Goal: Transaction & Acquisition: Purchase product/service

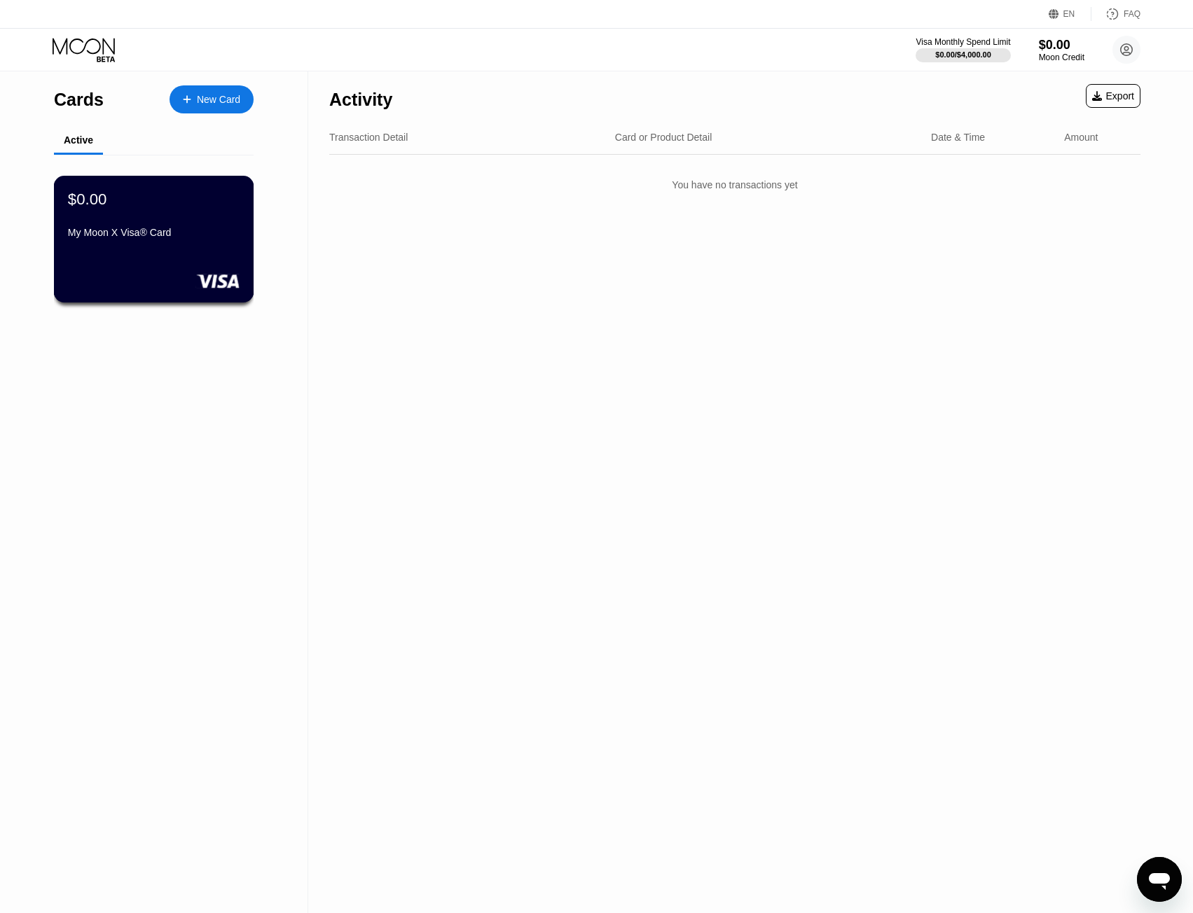
click at [134, 237] on div "My Moon X Visa® Card" at bounding box center [154, 232] width 172 height 11
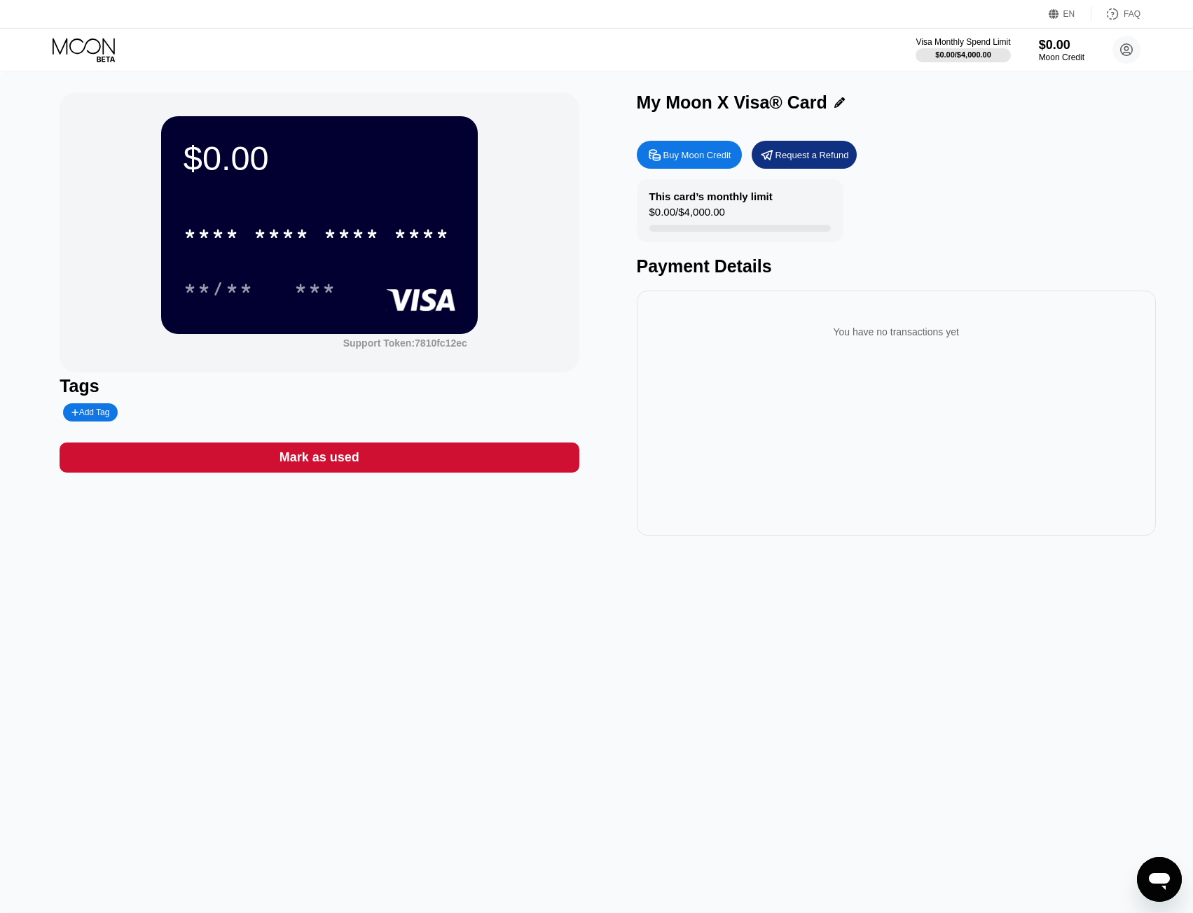
click at [712, 156] on div "Buy Moon Credit" at bounding box center [697, 155] width 68 height 12
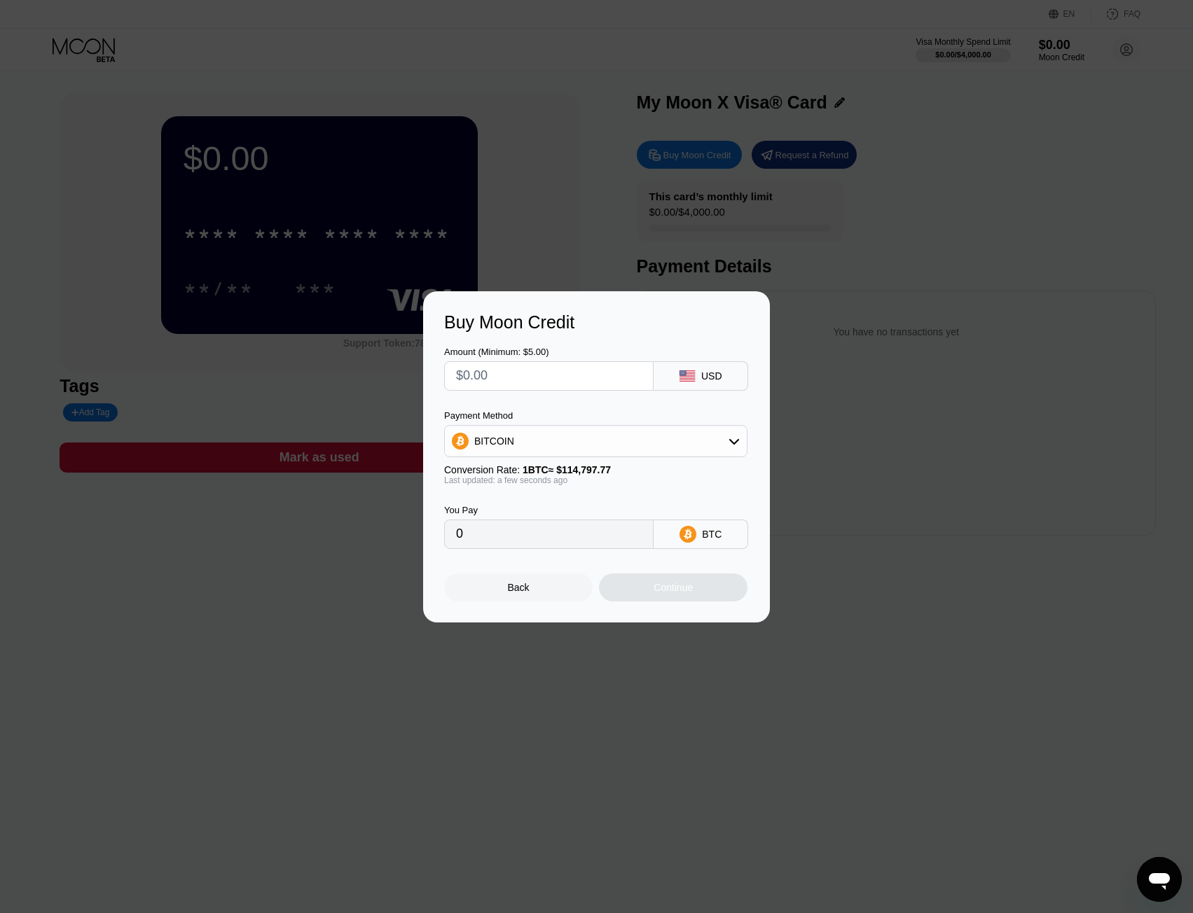
click at [620, 453] on div "BITCOIN" at bounding box center [596, 441] width 302 height 28
click at [580, 505] on div "USDT on TRON" at bounding box center [604, 510] width 264 height 11
type input "0.00"
drag, startPoint x: 527, startPoint y: 380, endPoint x: 447, endPoint y: 380, distance: 80.5
click at [447, 380] on div at bounding box center [548, 375] width 209 height 29
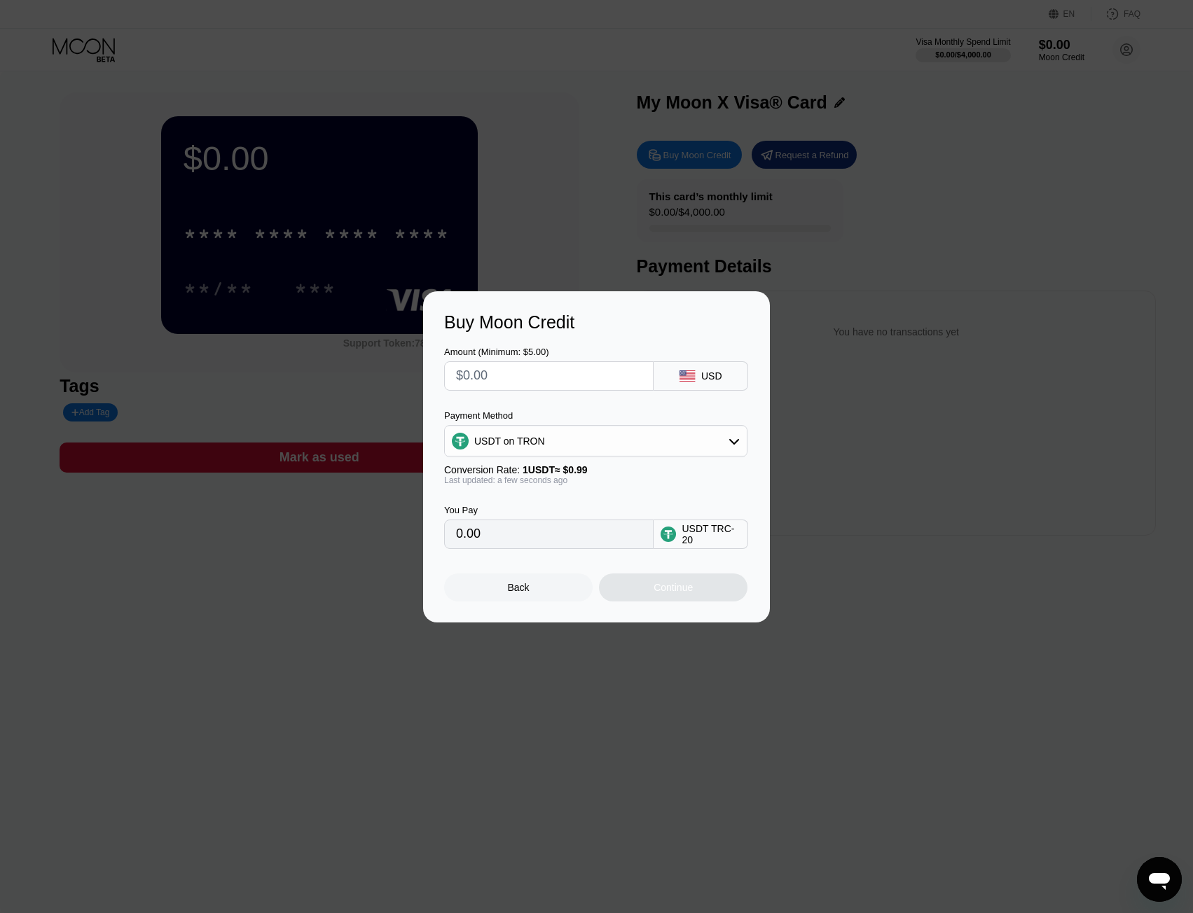
type input "$5"
type input "5.05"
type input "$5"
click at [706, 450] on div "USDT on TRON" at bounding box center [596, 441] width 302 height 28
